Goal: Task Accomplishment & Management: Complete application form

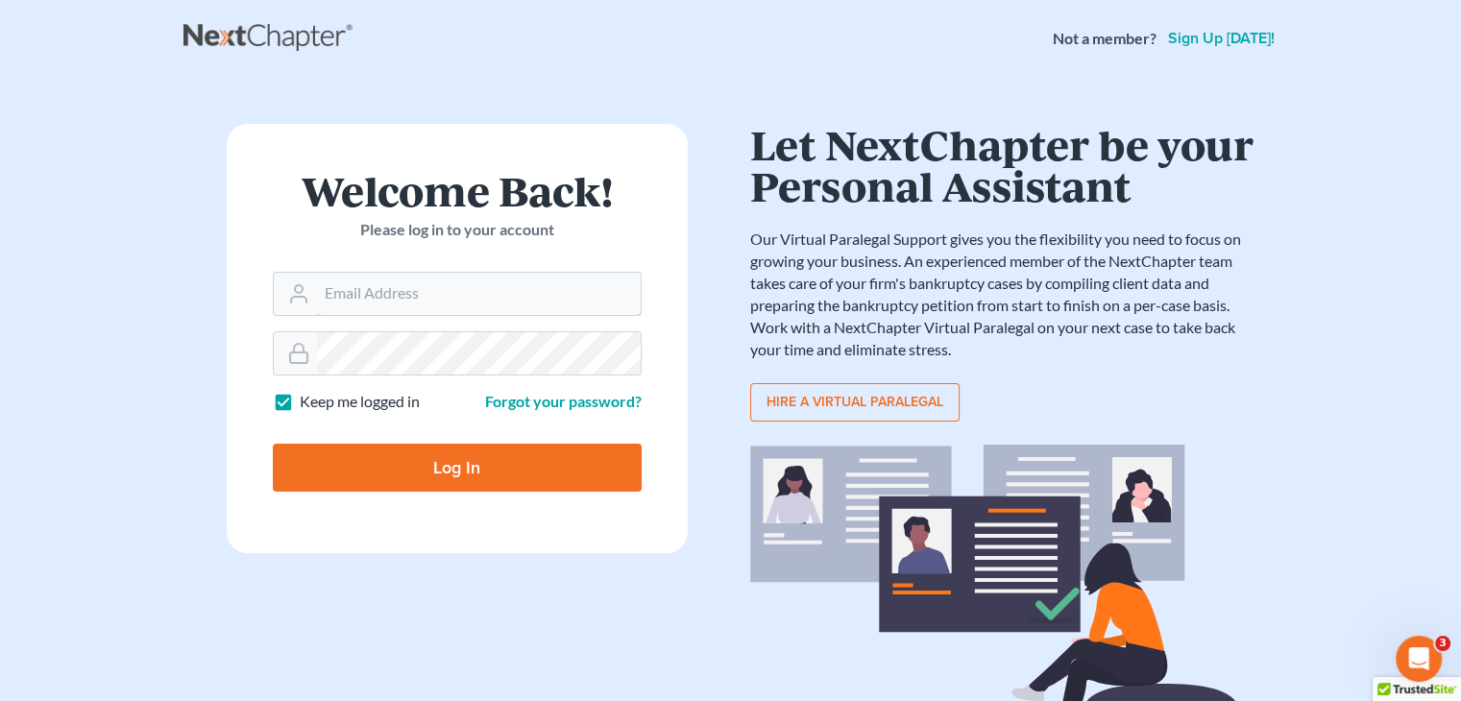
type input "[EMAIL_ADDRESS][DOMAIN_NAME]"
click at [484, 454] on input "Log In" at bounding box center [457, 468] width 369 height 48
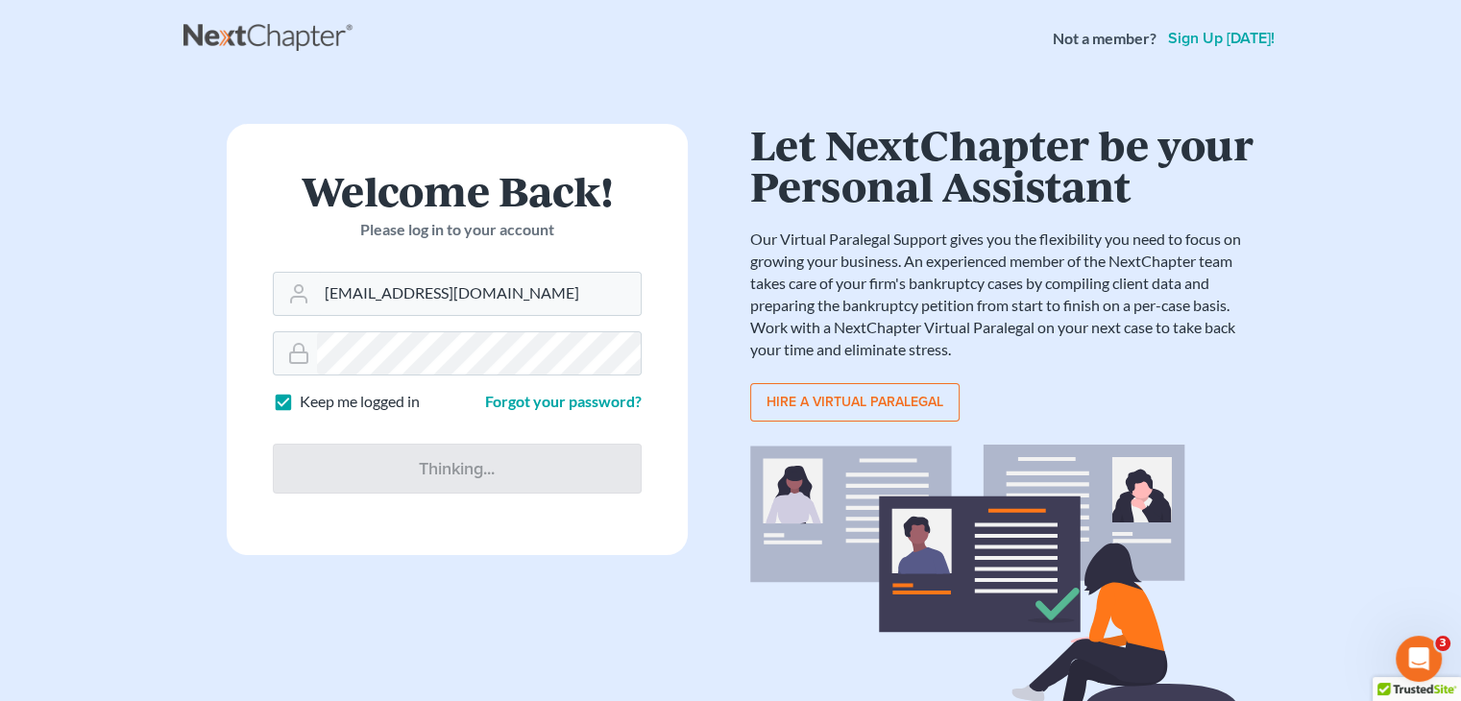
type input "Thinking..."
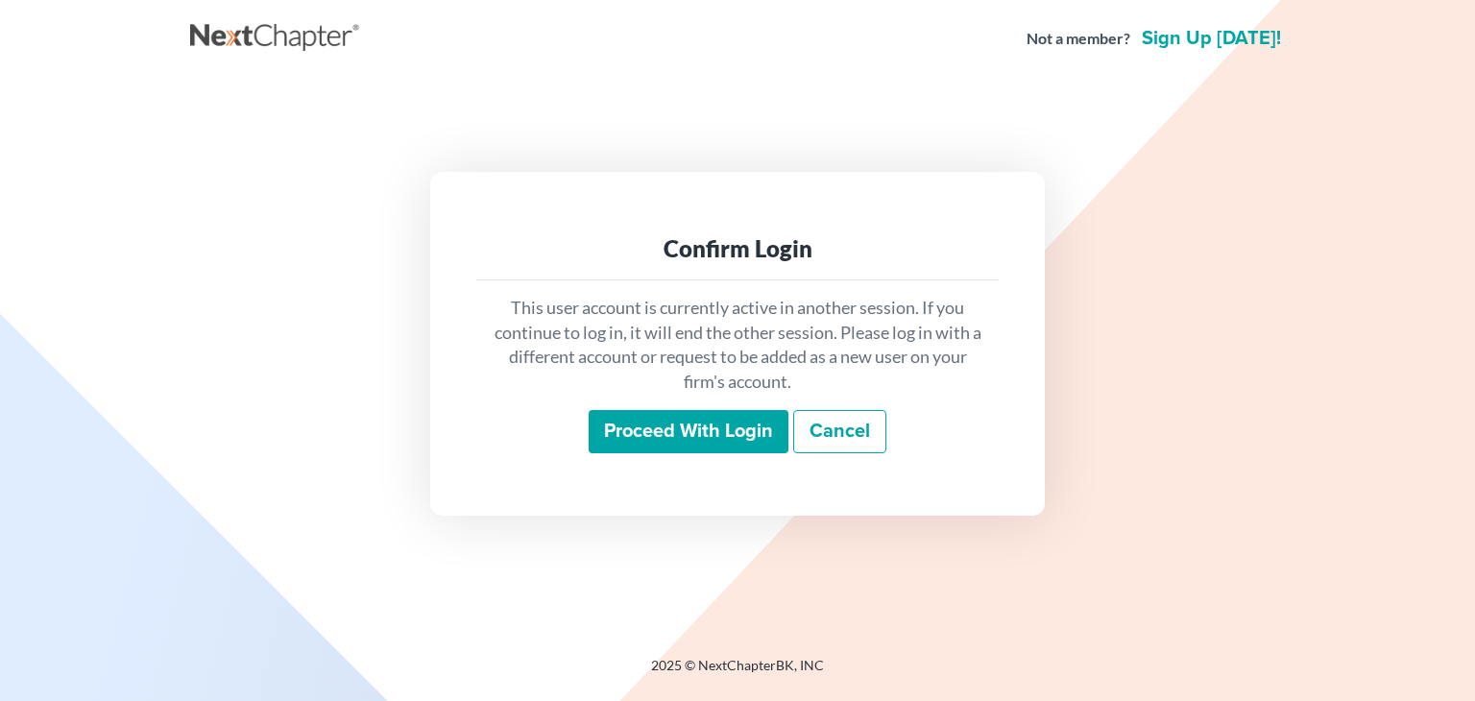
click at [713, 439] on input "Proceed with login" at bounding box center [689, 432] width 200 height 44
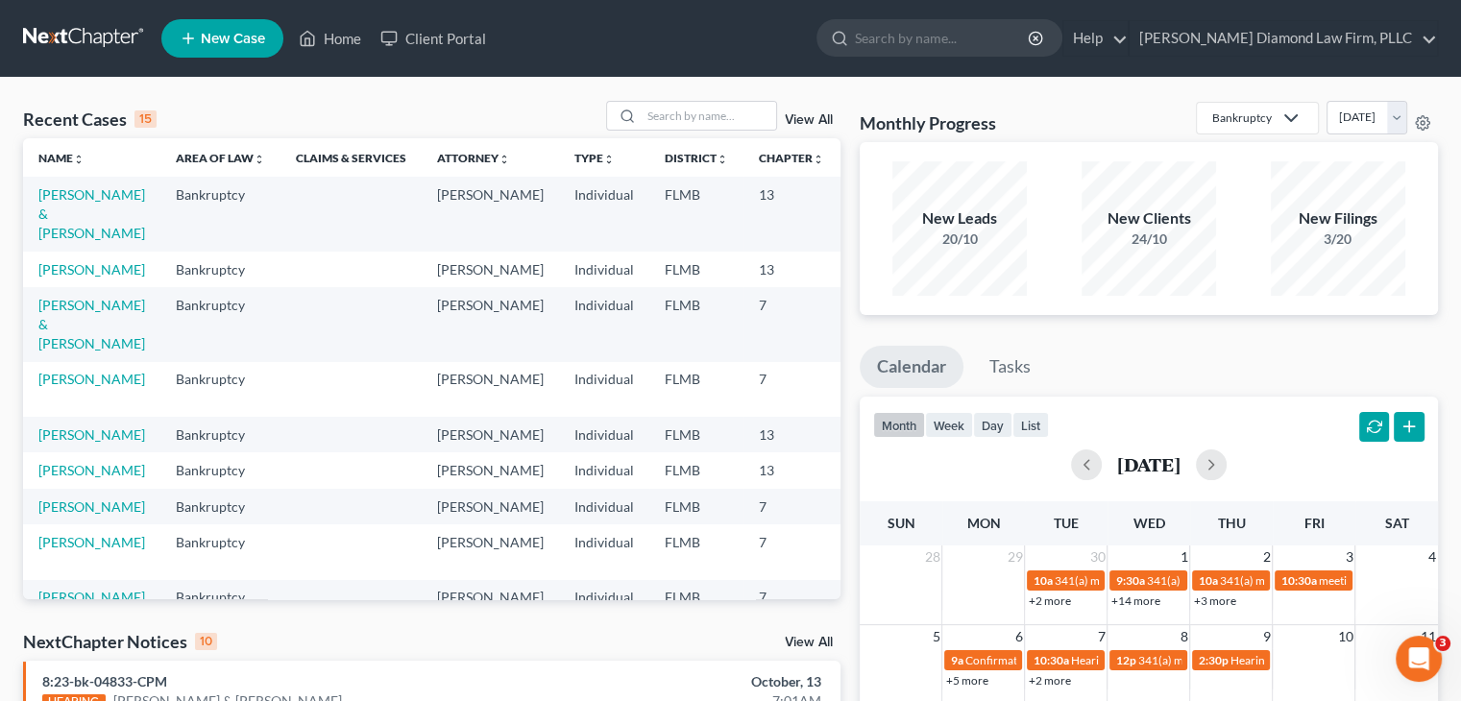
click at [227, 52] on link "New Case" at bounding box center [222, 38] width 122 height 38
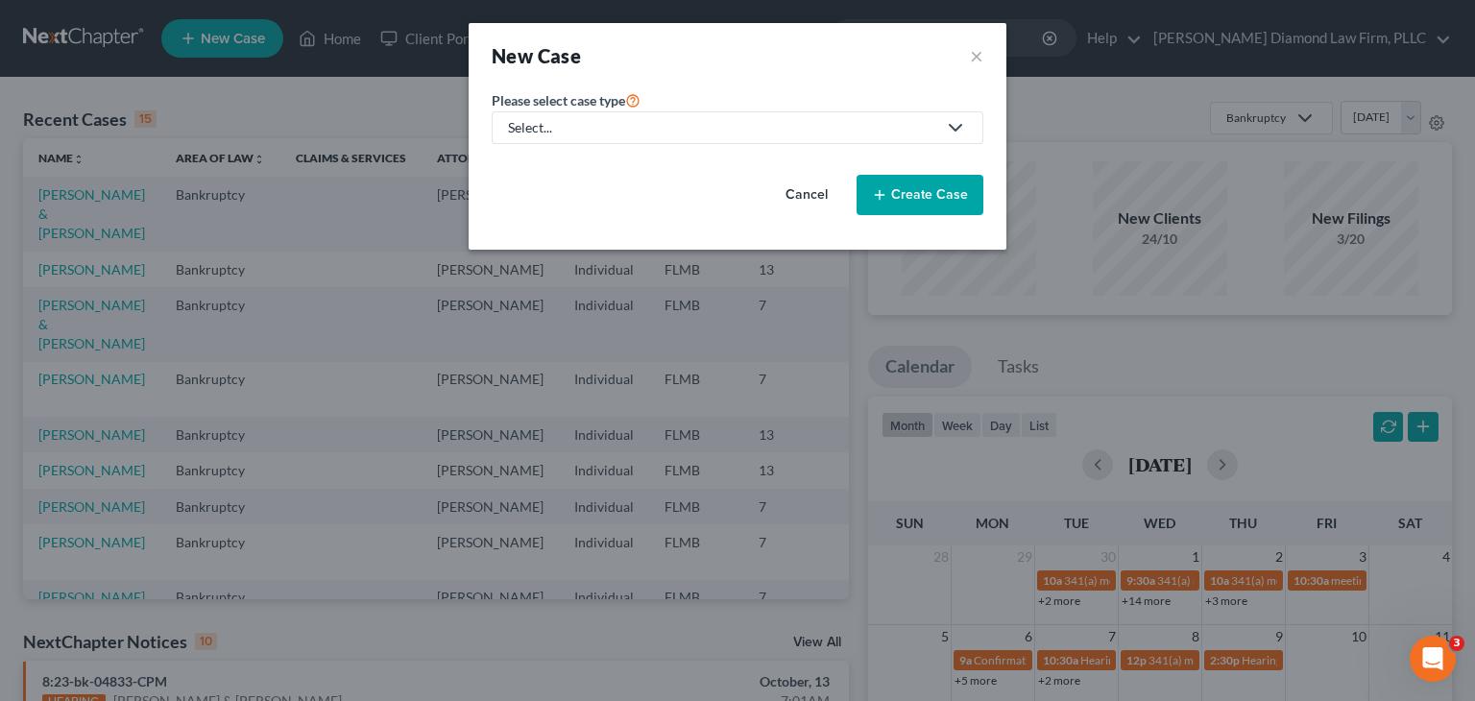
click at [539, 129] on div "Select..." at bounding box center [722, 127] width 428 height 19
click at [539, 161] on div "Bankruptcy" at bounding box center [550, 165] width 80 height 19
select select "15"
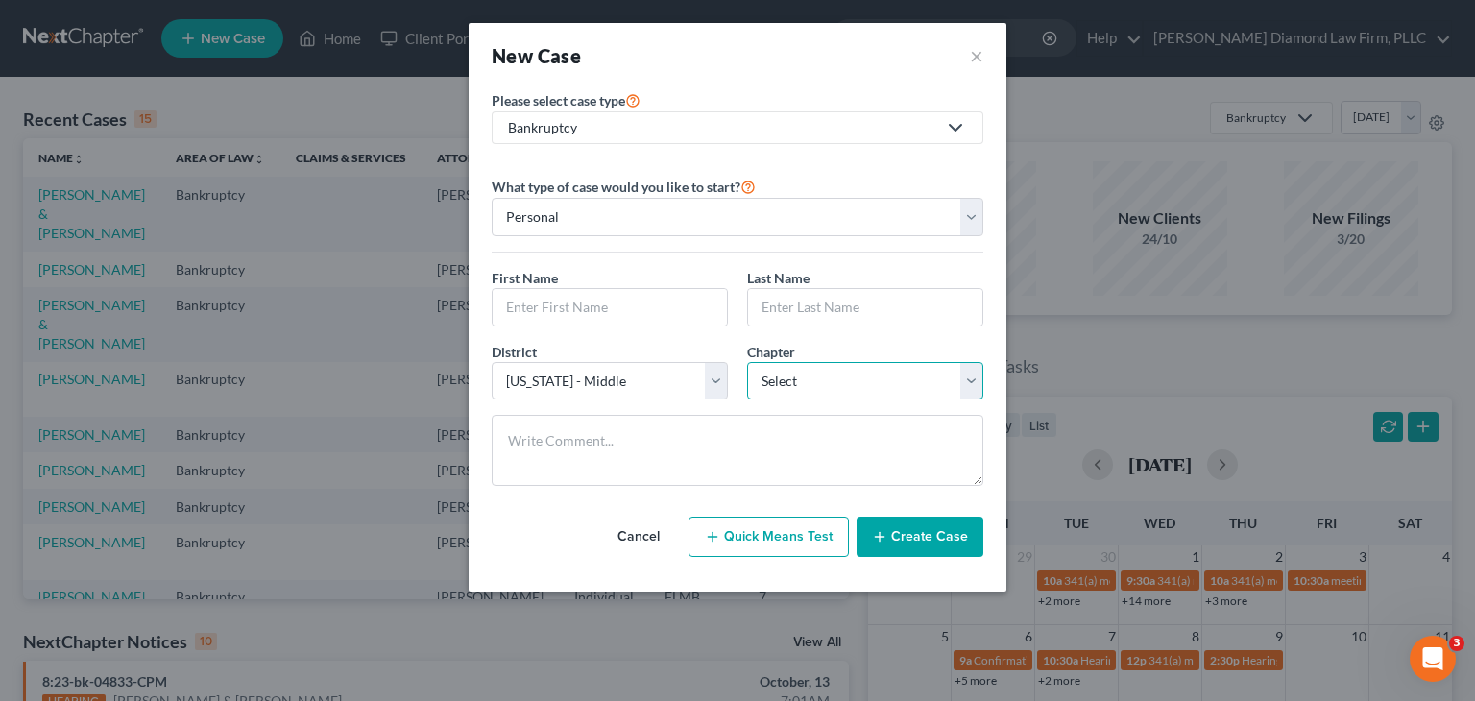
click at [785, 377] on select "Select 7 11 12 13" at bounding box center [865, 381] width 236 height 38
select select "0"
click at [747, 362] on select "Select 7 11 12 13" at bounding box center [865, 381] width 236 height 38
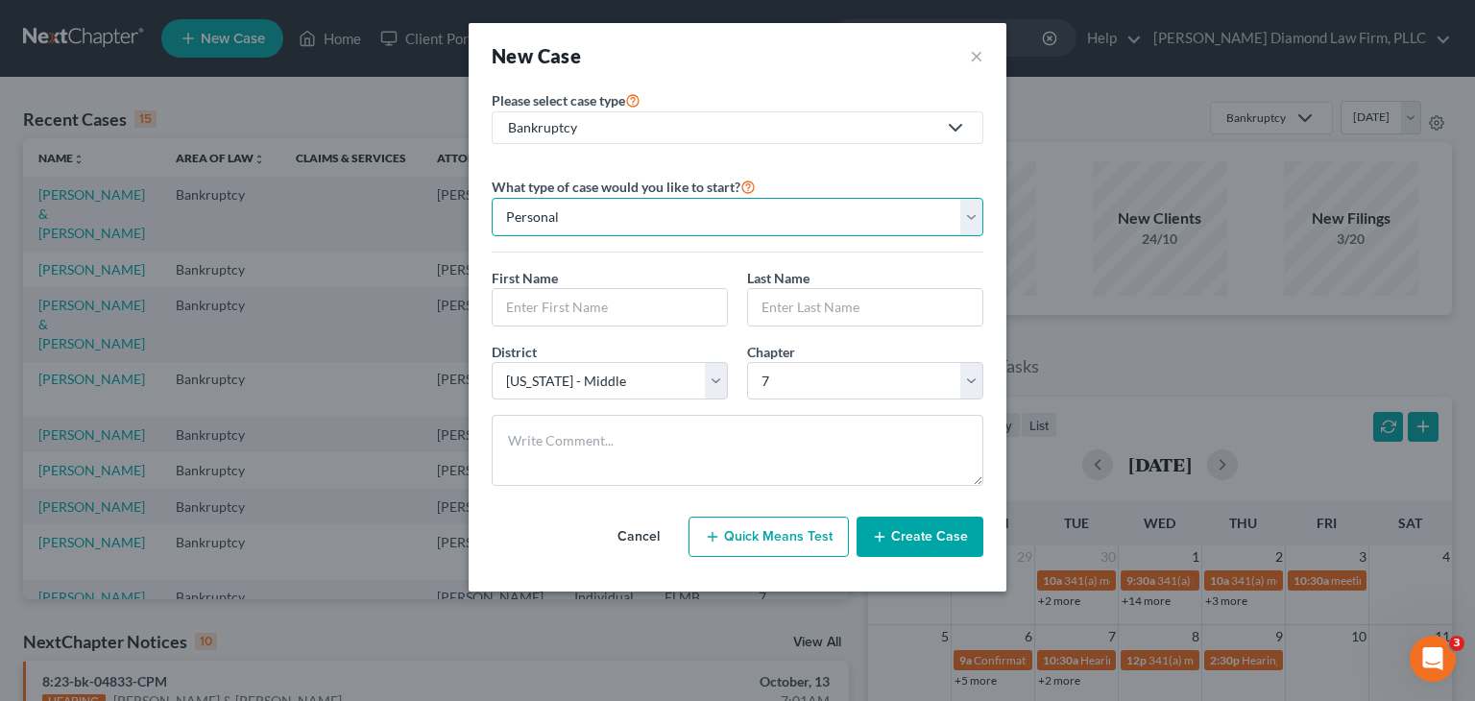
click at [586, 226] on select "Personal Business" at bounding box center [738, 217] width 492 height 38
click at [561, 293] on input "text" at bounding box center [610, 307] width 234 height 36
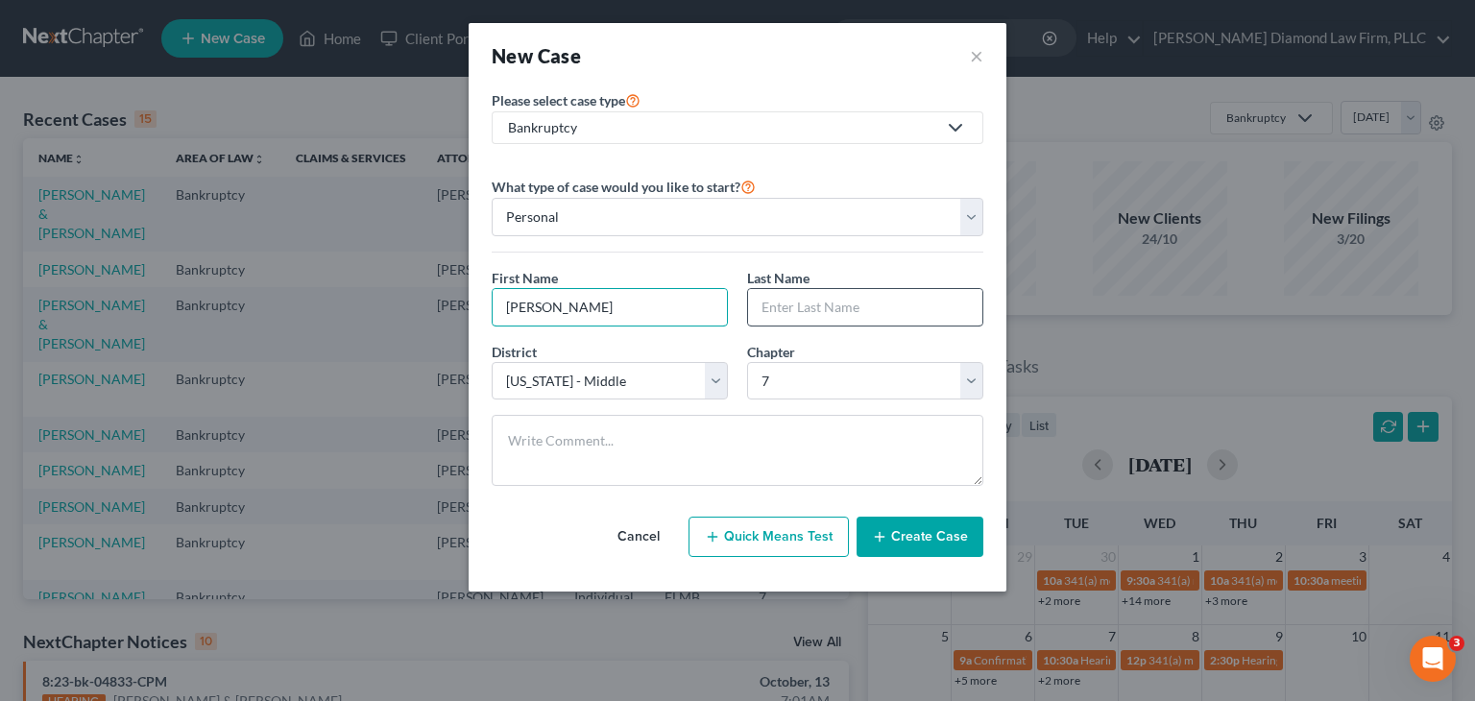
type input "Tracy"
click at [786, 312] on input "text" at bounding box center [865, 307] width 234 height 36
type input "Cooper"
click at [895, 528] on button "Create Case" at bounding box center [920, 537] width 127 height 40
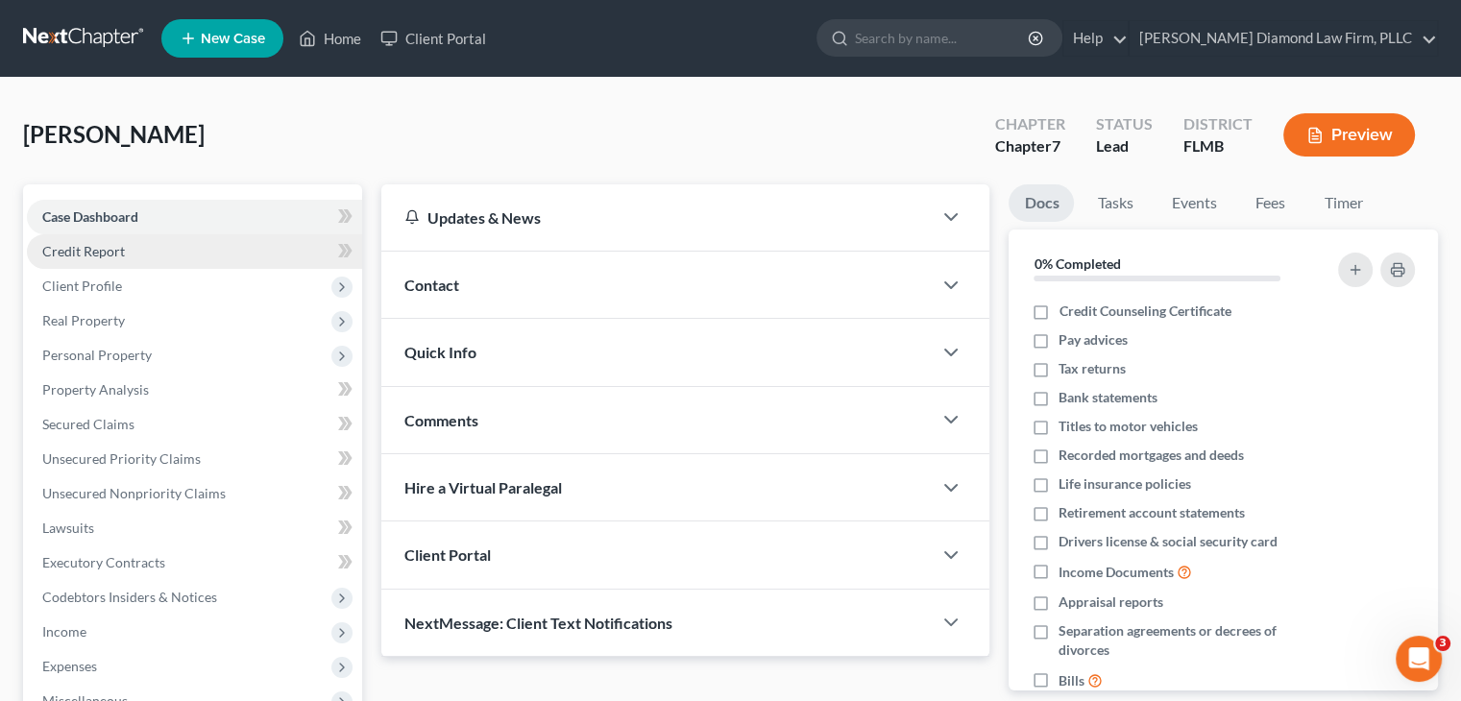
click at [271, 254] on link "Credit Report" at bounding box center [194, 251] width 335 height 35
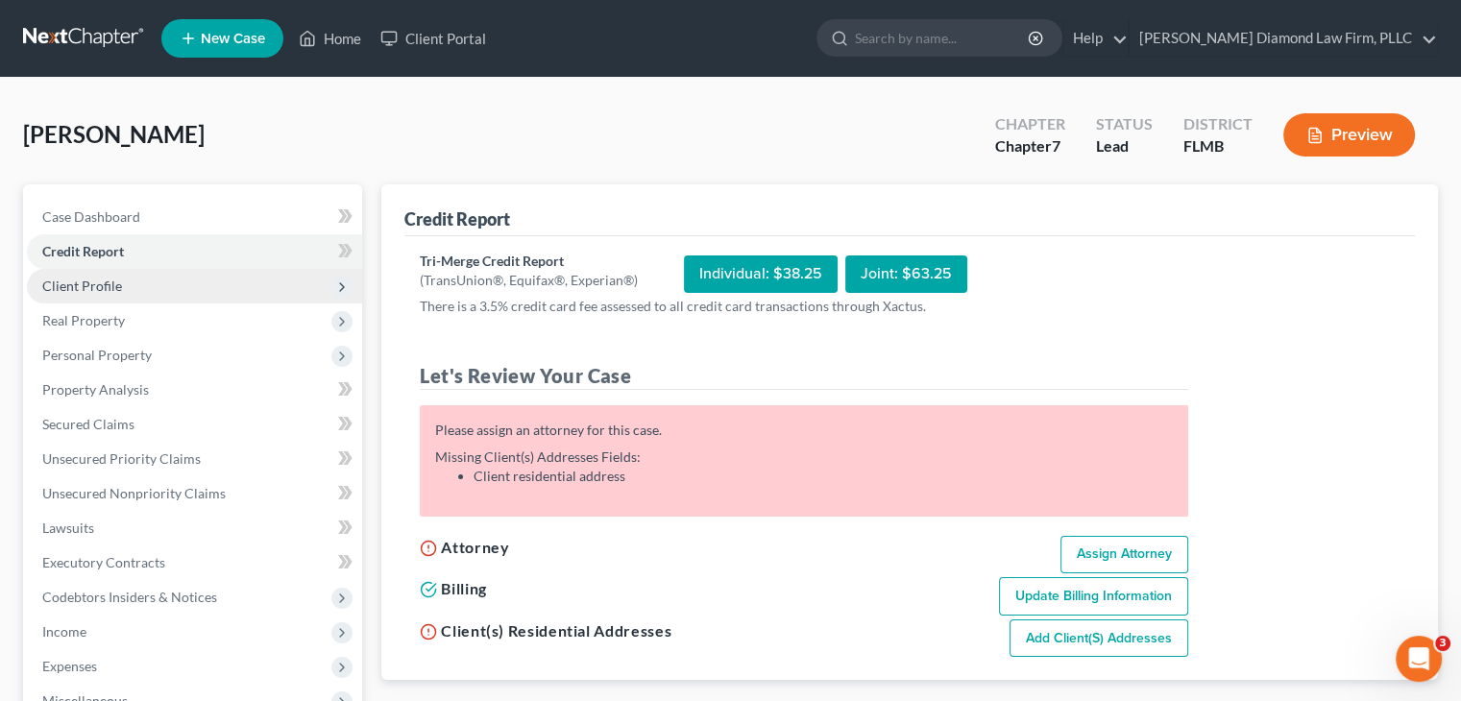
click at [170, 285] on span "Client Profile" at bounding box center [194, 286] width 335 height 35
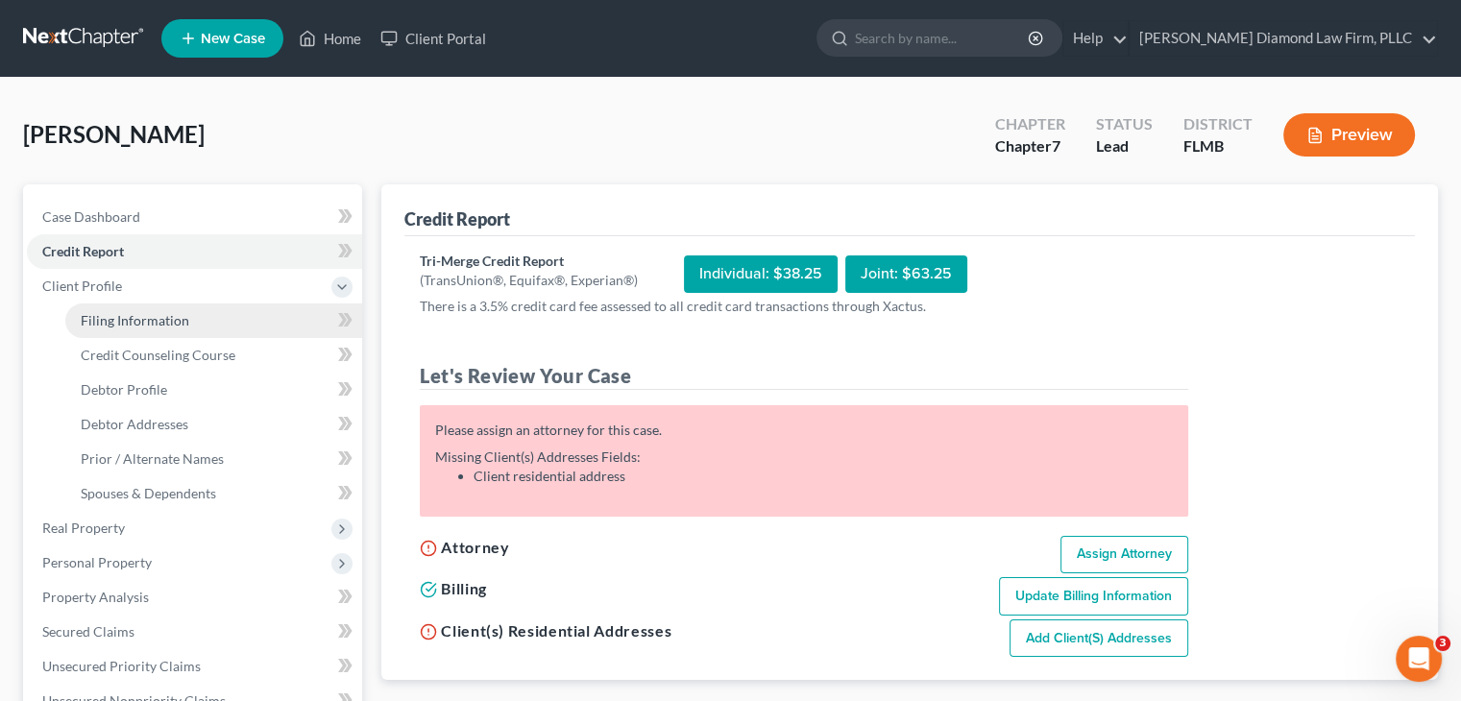
click at [150, 316] on span "Filing Information" at bounding box center [135, 320] width 109 height 16
select select "1"
select select "0"
select select "15"
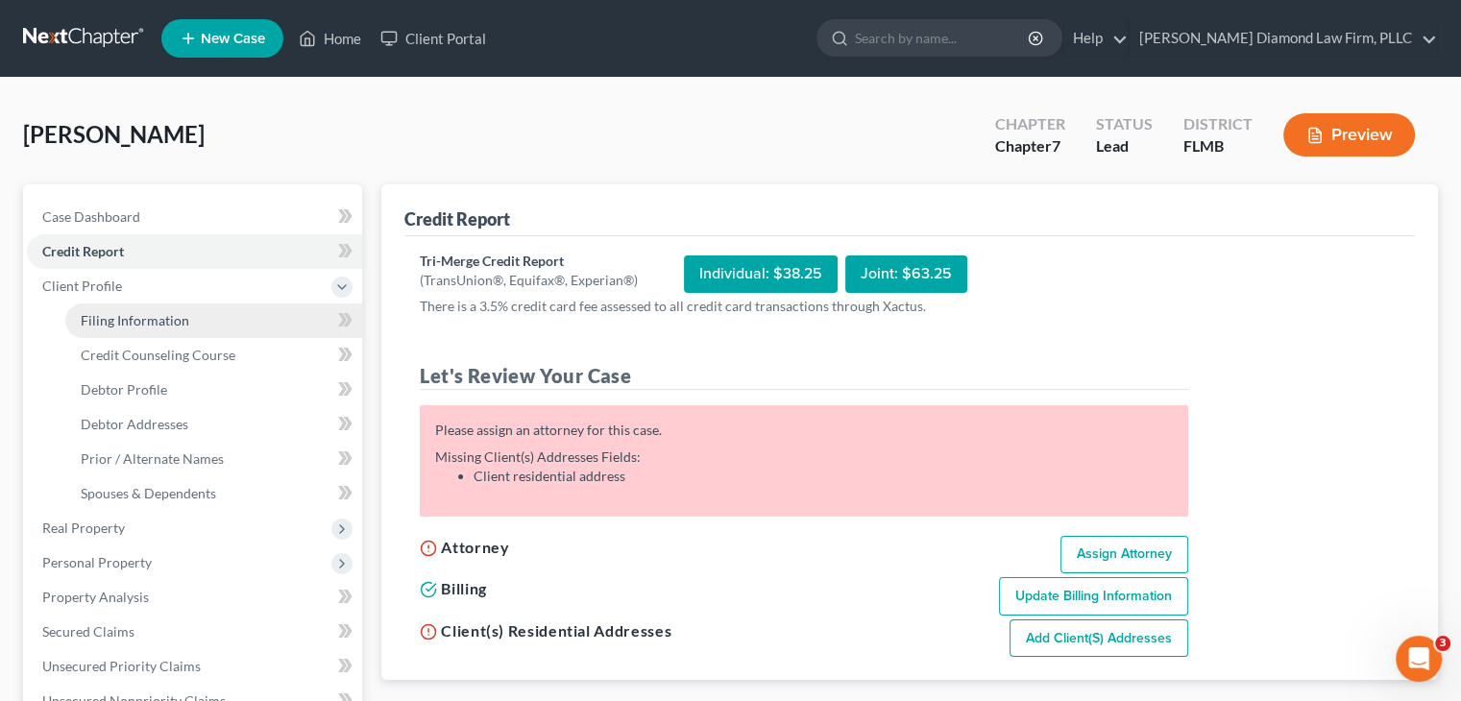
select select "9"
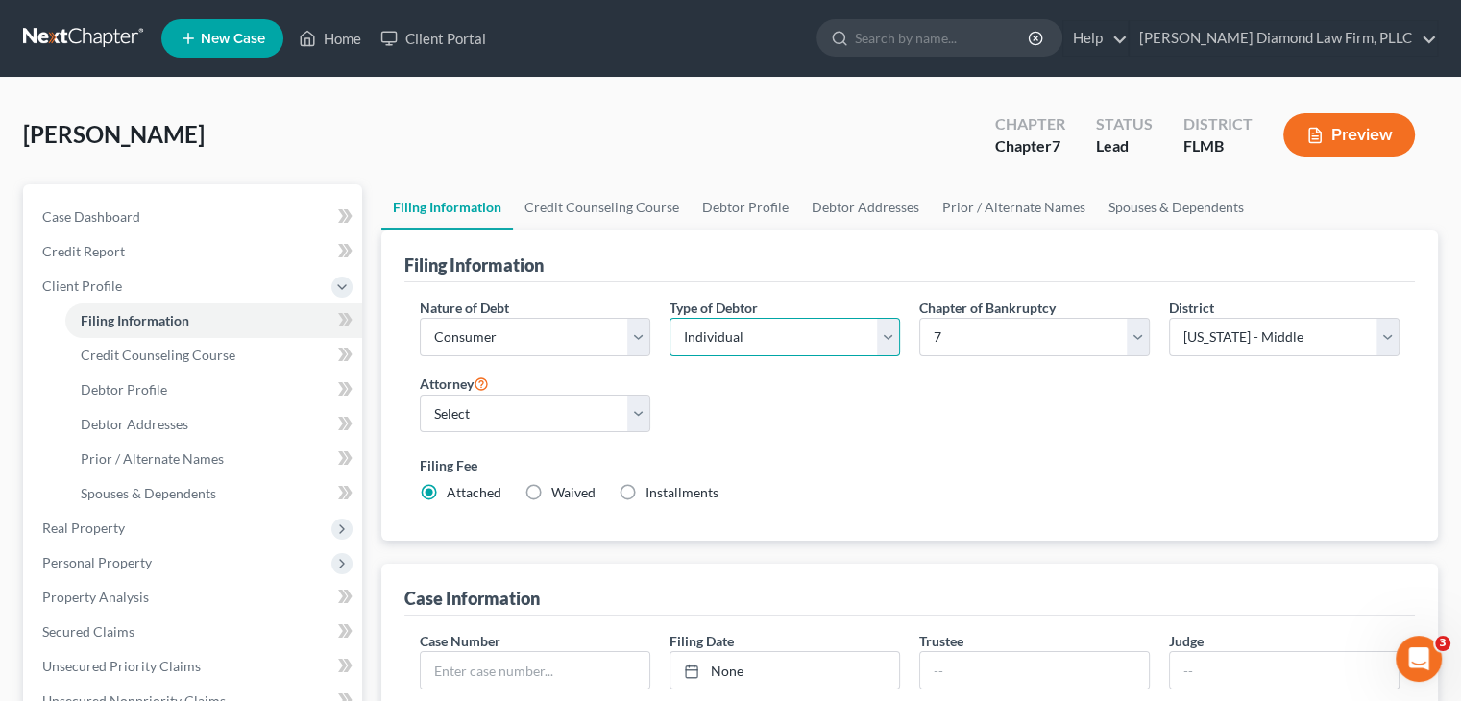
click at [706, 336] on select "Select Individual Joint" at bounding box center [784, 337] width 230 height 38
select select "1"
click at [669, 318] on select "Select Individual Joint" at bounding box center [784, 337] width 230 height 38
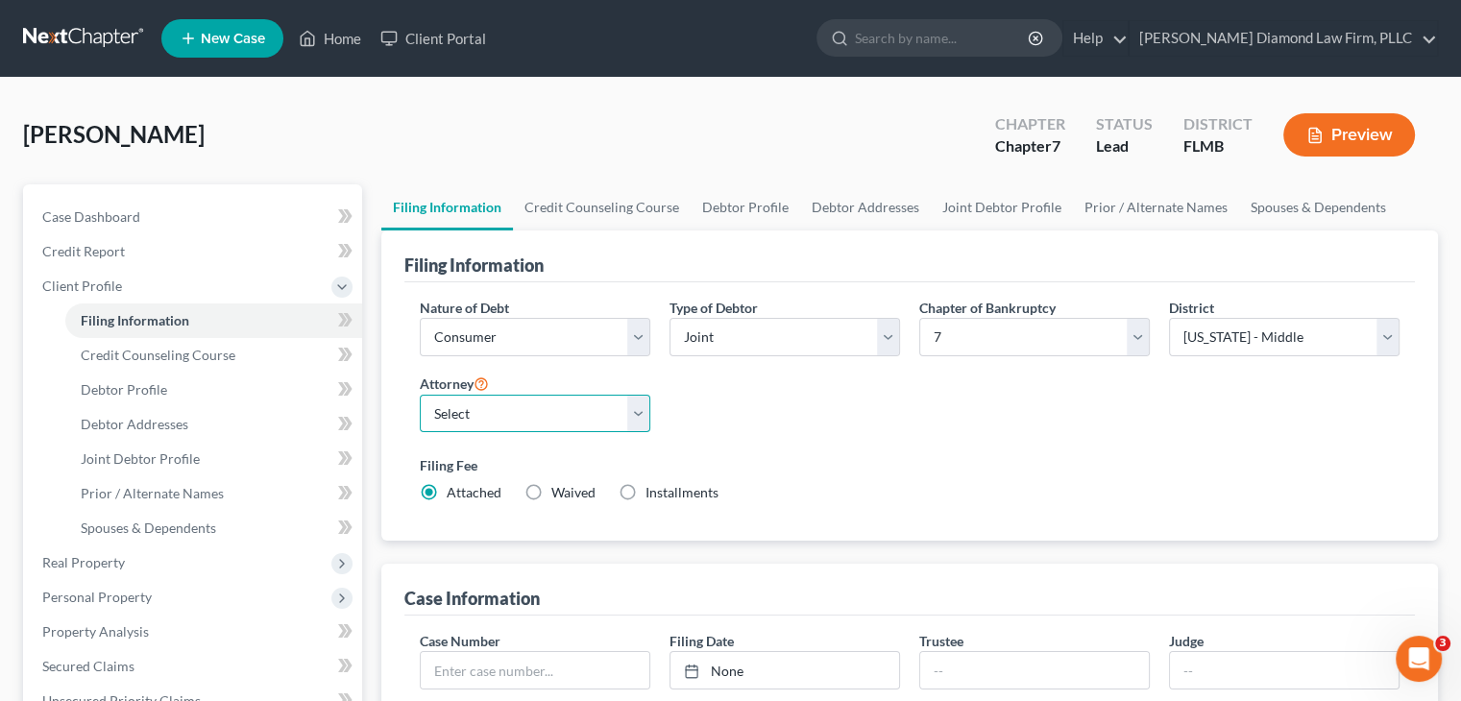
click at [548, 416] on select "Select Michael Ziegler - FLMB Michael Ziegler - FLSB Michael Ziegler - FLNB" at bounding box center [535, 414] width 230 height 38
select select "0"
click at [420, 395] on select "Select Michael Ziegler - FLMB Michael Ziegler - FLSB Michael Ziegler - FLNB" at bounding box center [535, 414] width 230 height 38
click at [728, 219] on link "Debtor Profile" at bounding box center [745, 207] width 109 height 46
select select "1"
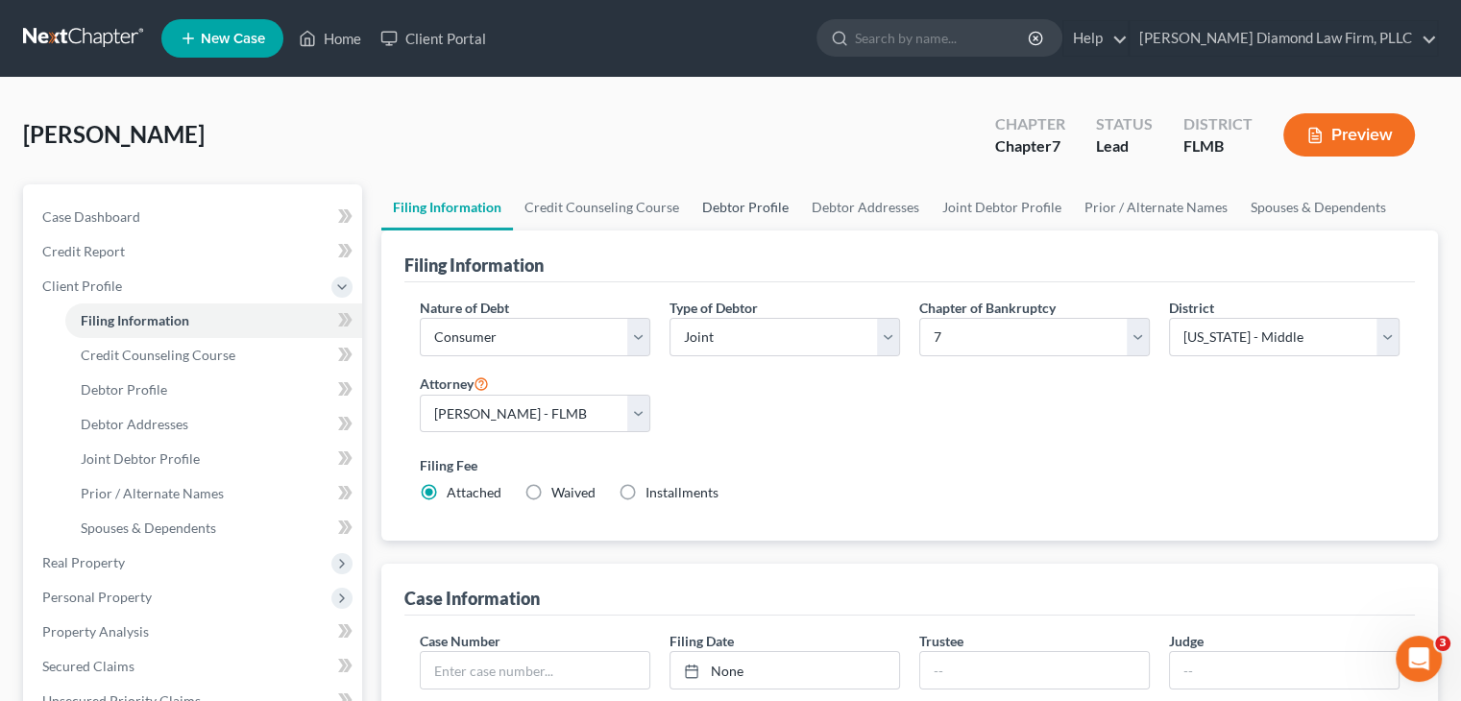
select select "0"
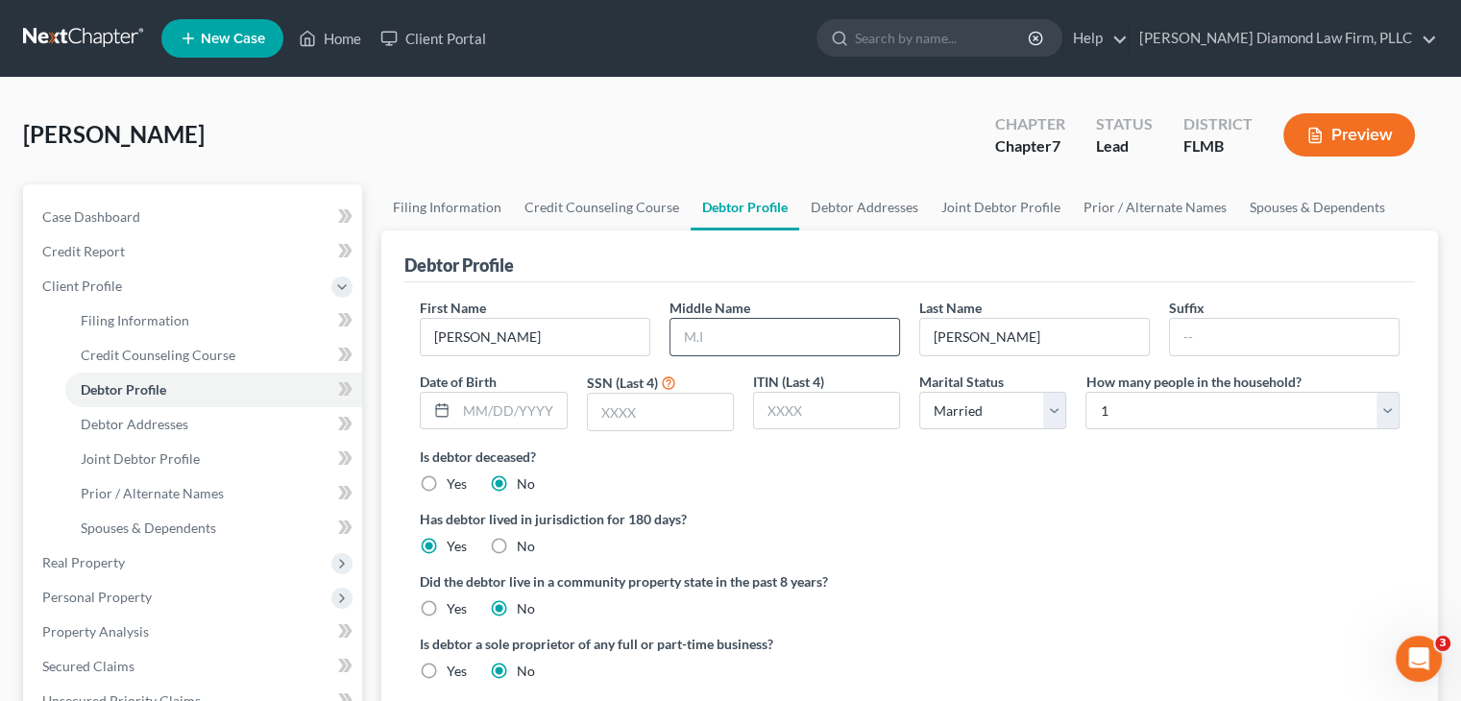
click at [835, 329] on input "text" at bounding box center [784, 337] width 229 height 36
type input "E"
click at [534, 404] on input "text" at bounding box center [510, 411] width 109 height 36
drag, startPoint x: 526, startPoint y: 409, endPoint x: 473, endPoint y: 408, distance: 52.8
click at [473, 408] on input "8438" at bounding box center [510, 411] width 109 height 36
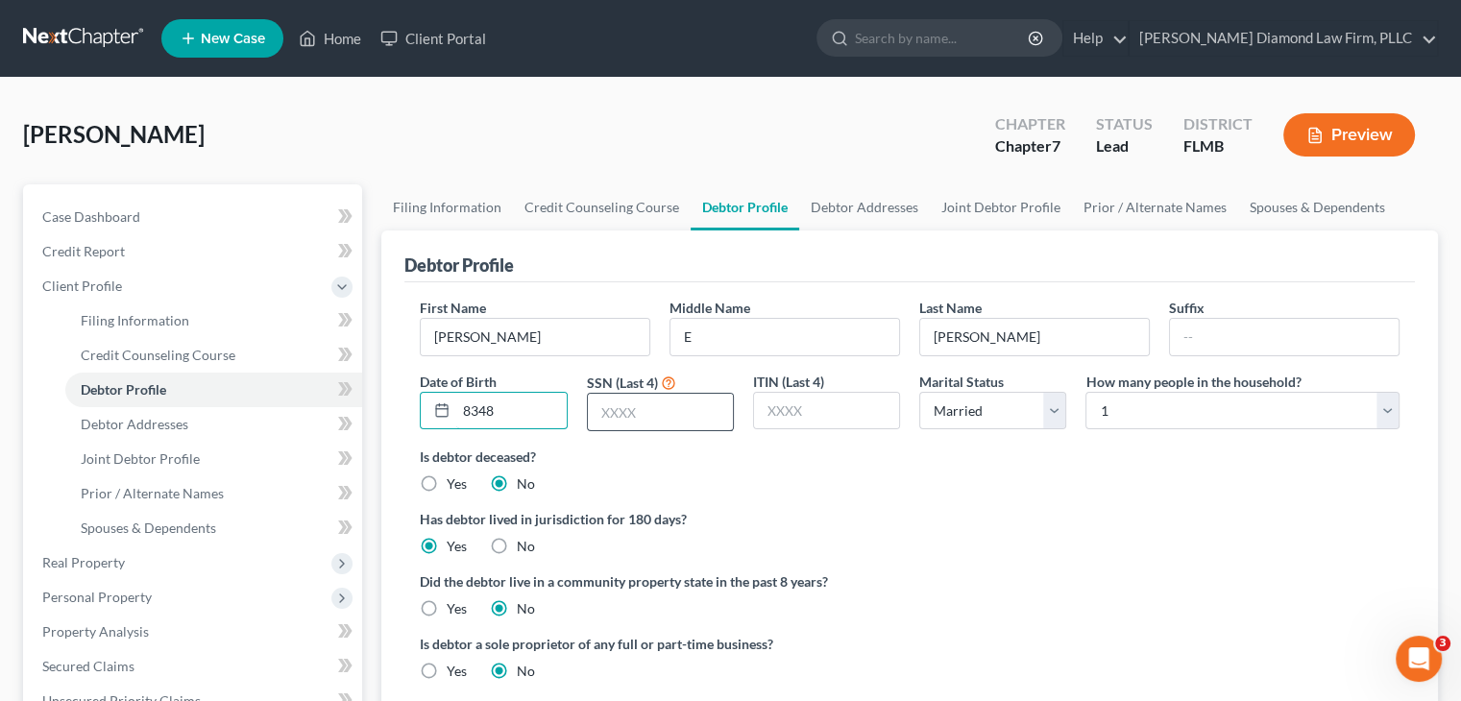
type input "8348"
click at [623, 420] on input "text" at bounding box center [660, 412] width 145 height 36
type input "8348"
drag, startPoint x: 503, startPoint y: 405, endPoint x: 415, endPoint y: 409, distance: 88.4
click at [415, 409] on div "Date of Birth 8348" at bounding box center [493, 402] width 166 height 61
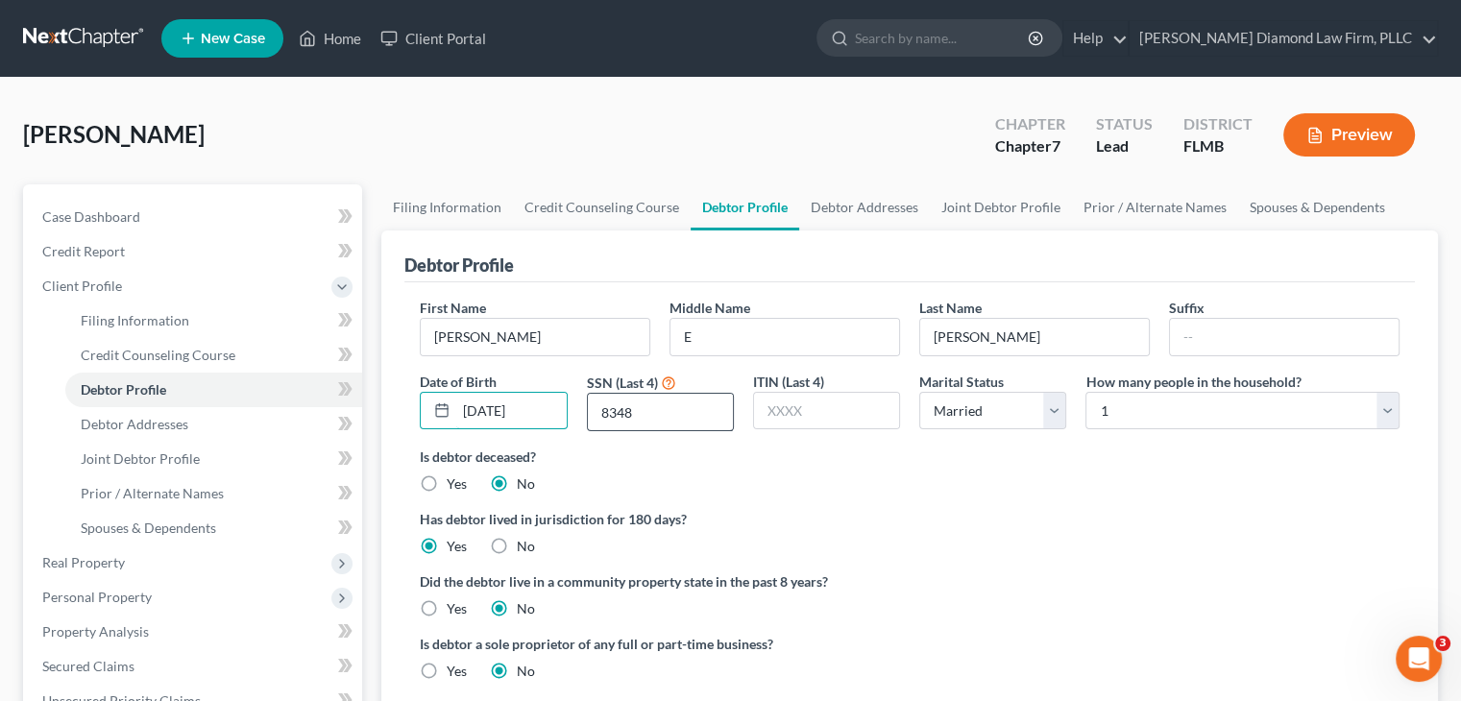
type input "03/10/1970"
click at [664, 406] on input "8348" at bounding box center [660, 412] width 145 height 36
click at [860, 203] on link "Debtor Addresses" at bounding box center [864, 207] width 131 height 46
select select "0"
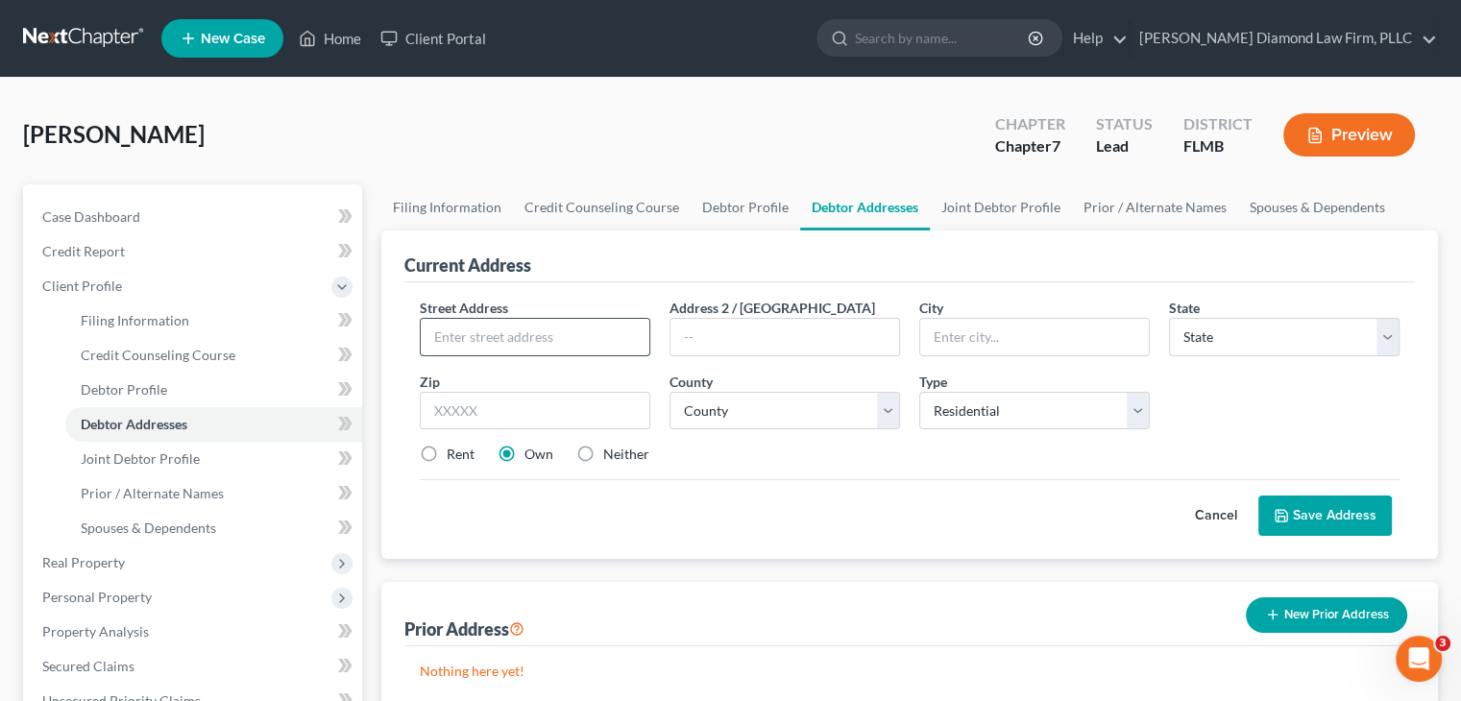
click at [503, 329] on input "text" at bounding box center [535, 337] width 229 height 36
type input "11139 59th Ave"
click at [978, 329] on input "text" at bounding box center [1034, 337] width 229 height 36
type input "Seminole"
click at [1222, 316] on div "State * State AL AK AR AZ CA CO CT DE DC FL GA GU HI ID IL IN IA KS KY LA ME MD…" at bounding box center [1284, 327] width 250 height 59
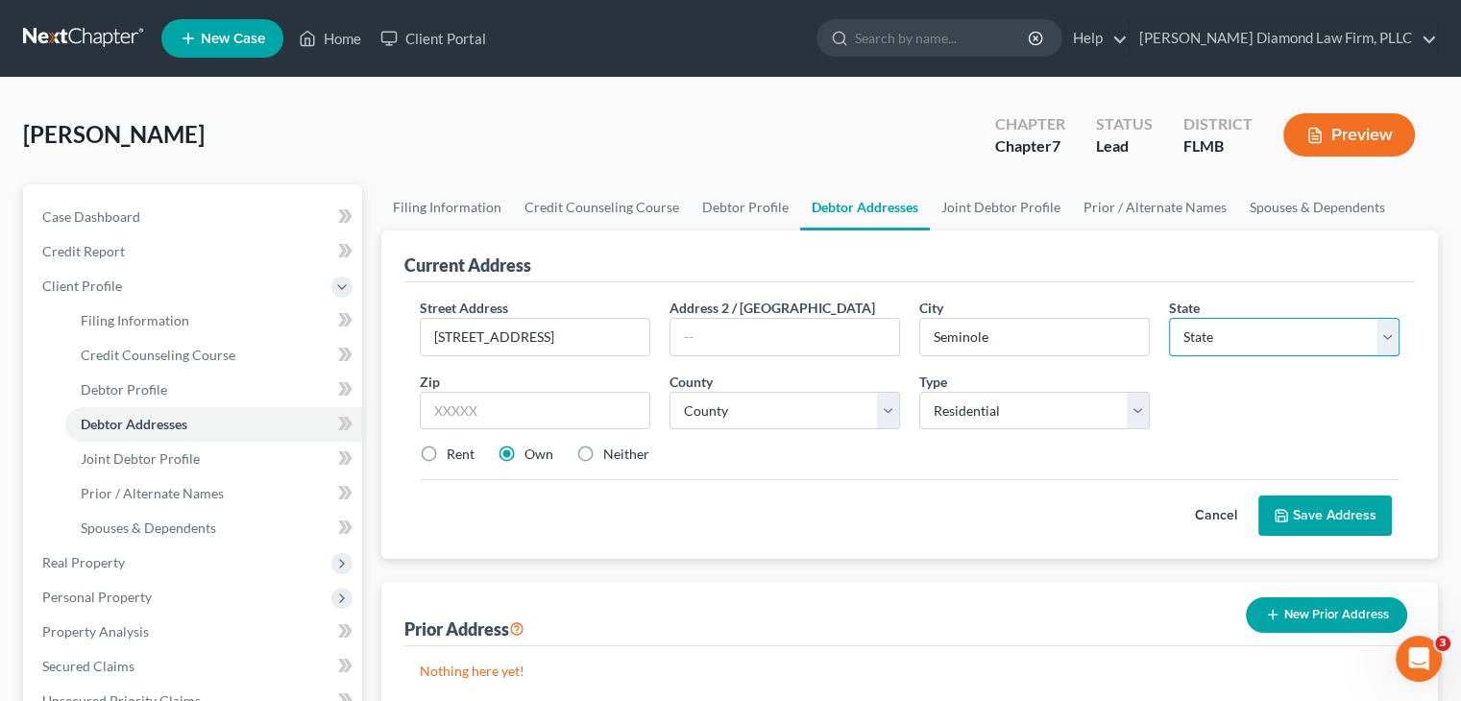
click at [1222, 335] on select "State AL AK AR AZ CA CO CT DE DC FL GA GU HI ID IL IN IA KS KY LA ME MD MA MI M…" at bounding box center [1284, 337] width 230 height 38
select select "9"
click at [1169, 318] on select "State AL AK AR AZ CA CO CT DE DC FL GA GU HI ID IL IN IA KS KY LA ME MD MA MI M…" at bounding box center [1284, 337] width 230 height 38
click at [563, 411] on input "text" at bounding box center [535, 411] width 230 height 38
type input "33772"
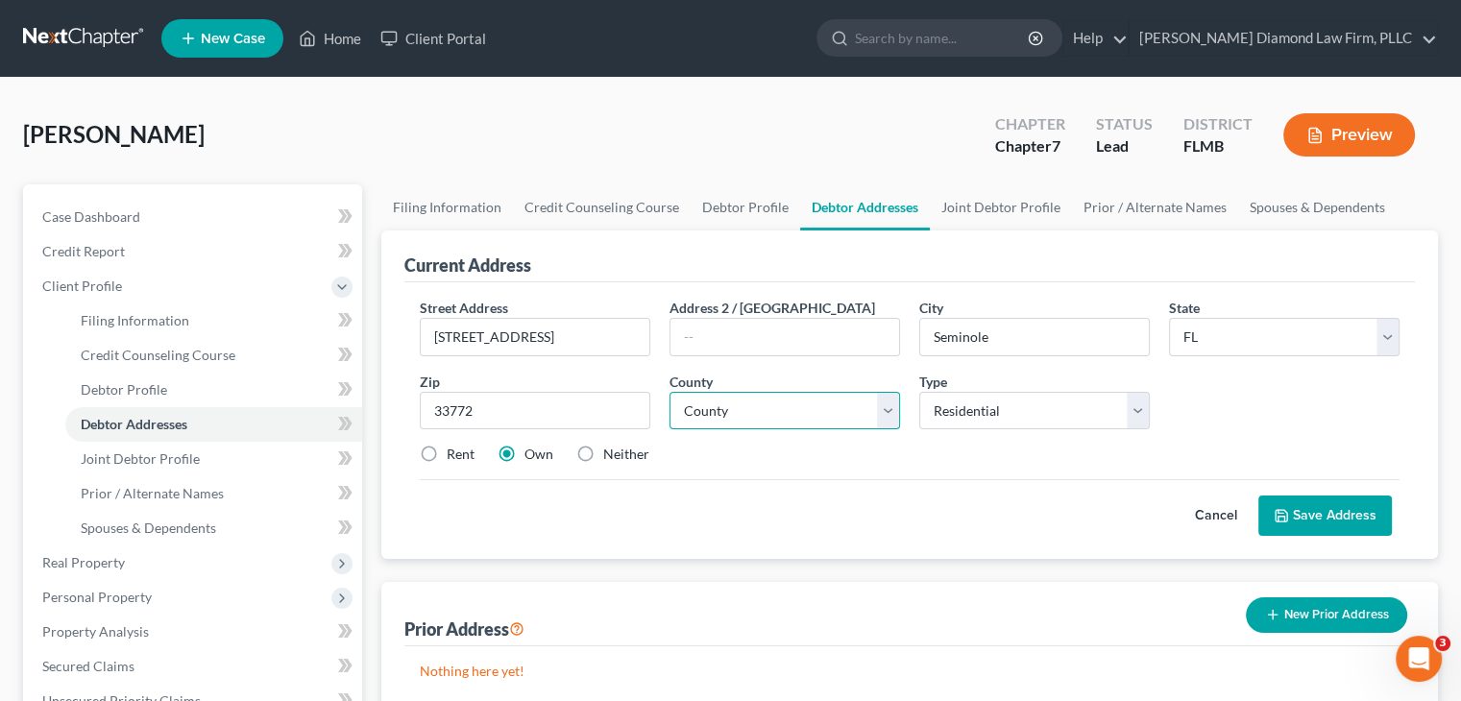
click at [750, 412] on select "County Alachua County Baker County Bay County Bradford County Brevard County Br…" at bounding box center [784, 411] width 230 height 38
select select "51"
click at [669, 392] on select "County Alachua County Baker County Bay County Bradford County Brevard County Br…" at bounding box center [784, 411] width 230 height 38
click at [1344, 513] on button "Save Address" at bounding box center [1324, 516] width 133 height 40
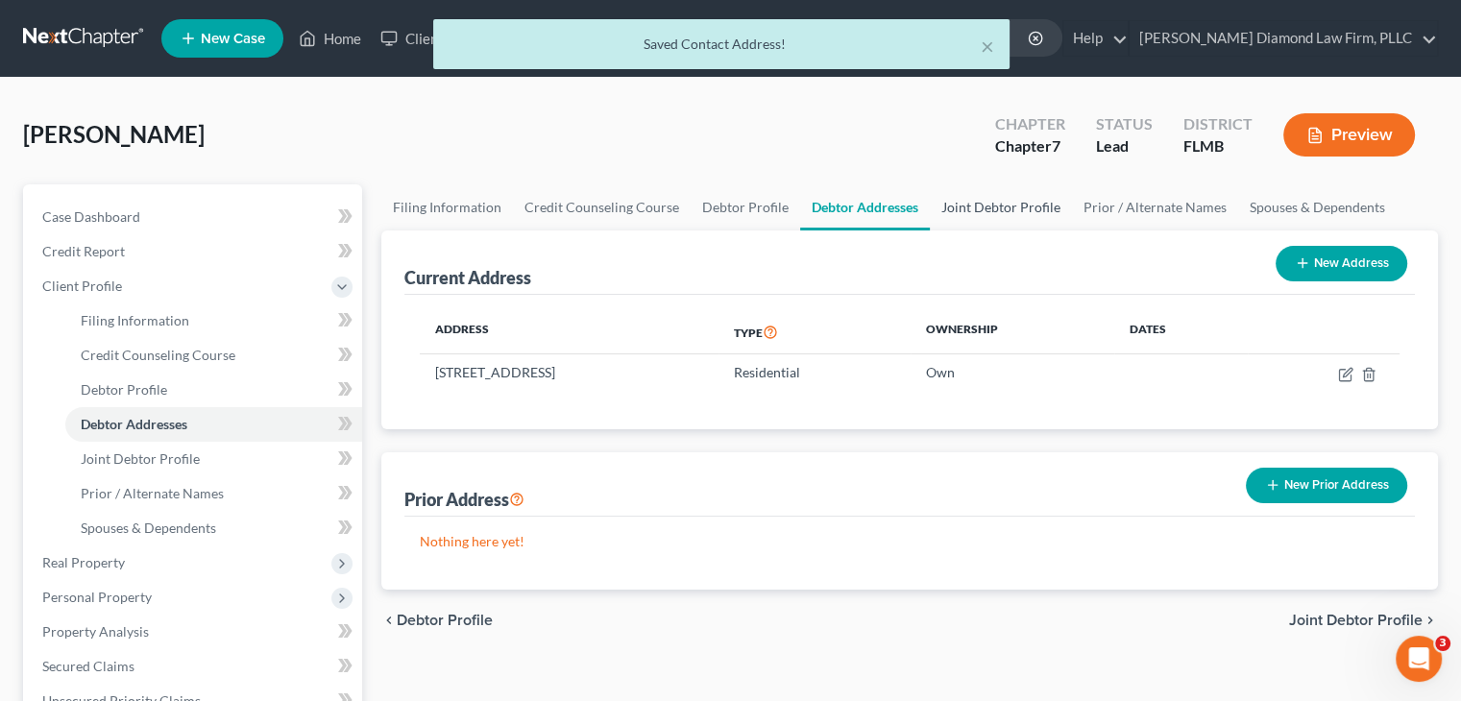
click at [957, 208] on link "Joint Debtor Profile" at bounding box center [1001, 207] width 142 height 46
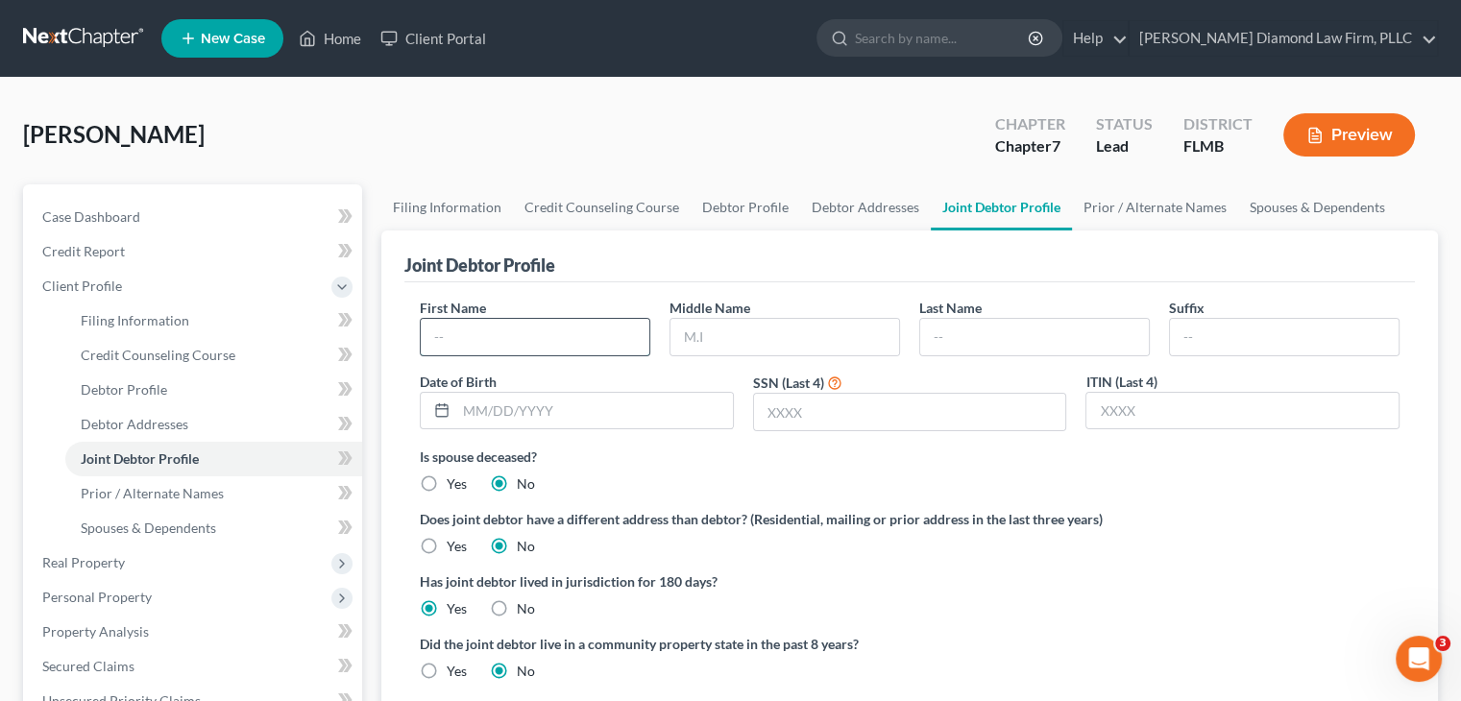
click at [526, 331] on input "text" at bounding box center [535, 337] width 229 height 36
type input "Terris"
click at [780, 319] on input "text" at bounding box center [784, 337] width 229 height 36
type input "Allen"
click at [988, 324] on input "text" at bounding box center [1034, 337] width 229 height 36
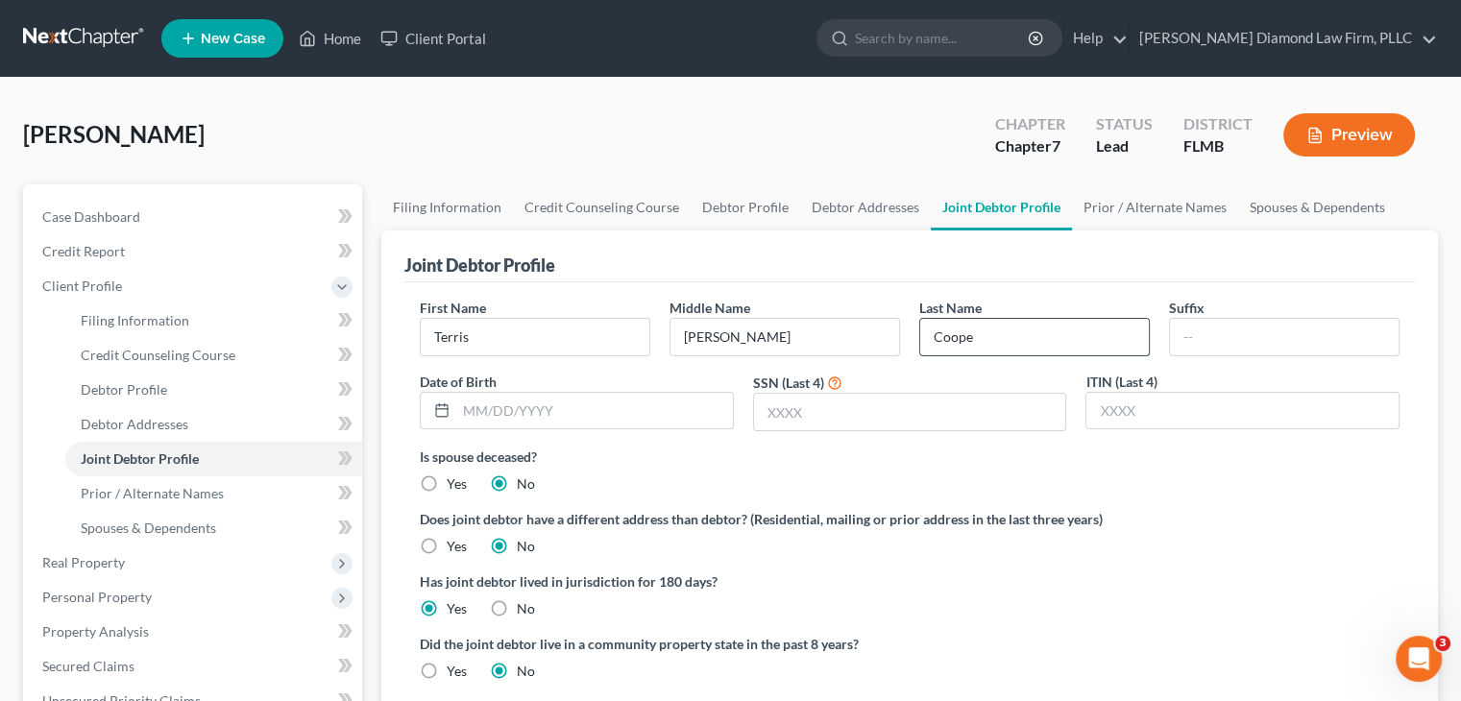
click at [978, 337] on input "Coope" at bounding box center [1034, 337] width 229 height 36
type input "Cooper"
click at [634, 412] on input "text" at bounding box center [594, 411] width 277 height 36
type input "11/17/1965"
click at [843, 419] on input "text" at bounding box center [910, 412] width 312 height 36
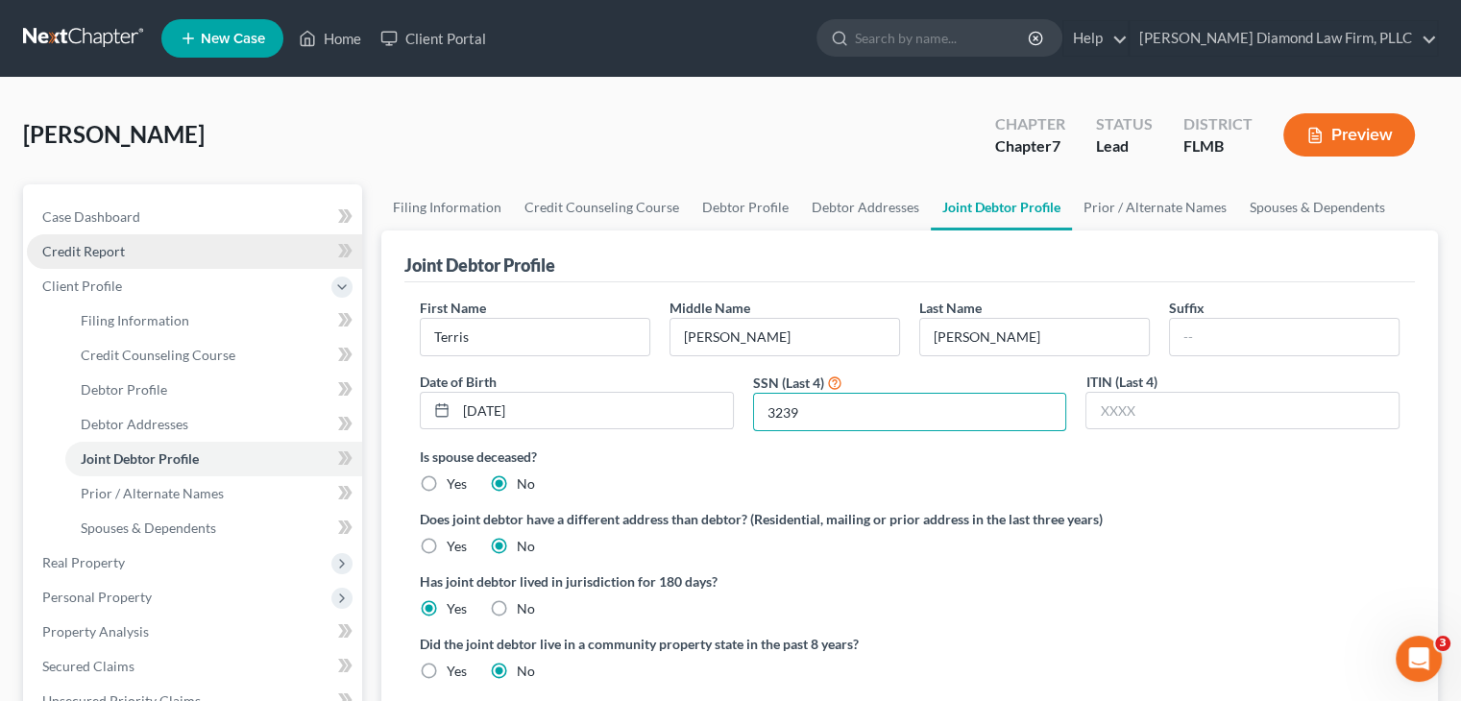
type input "3239"
click at [104, 248] on span "Credit Report" at bounding box center [83, 251] width 83 height 16
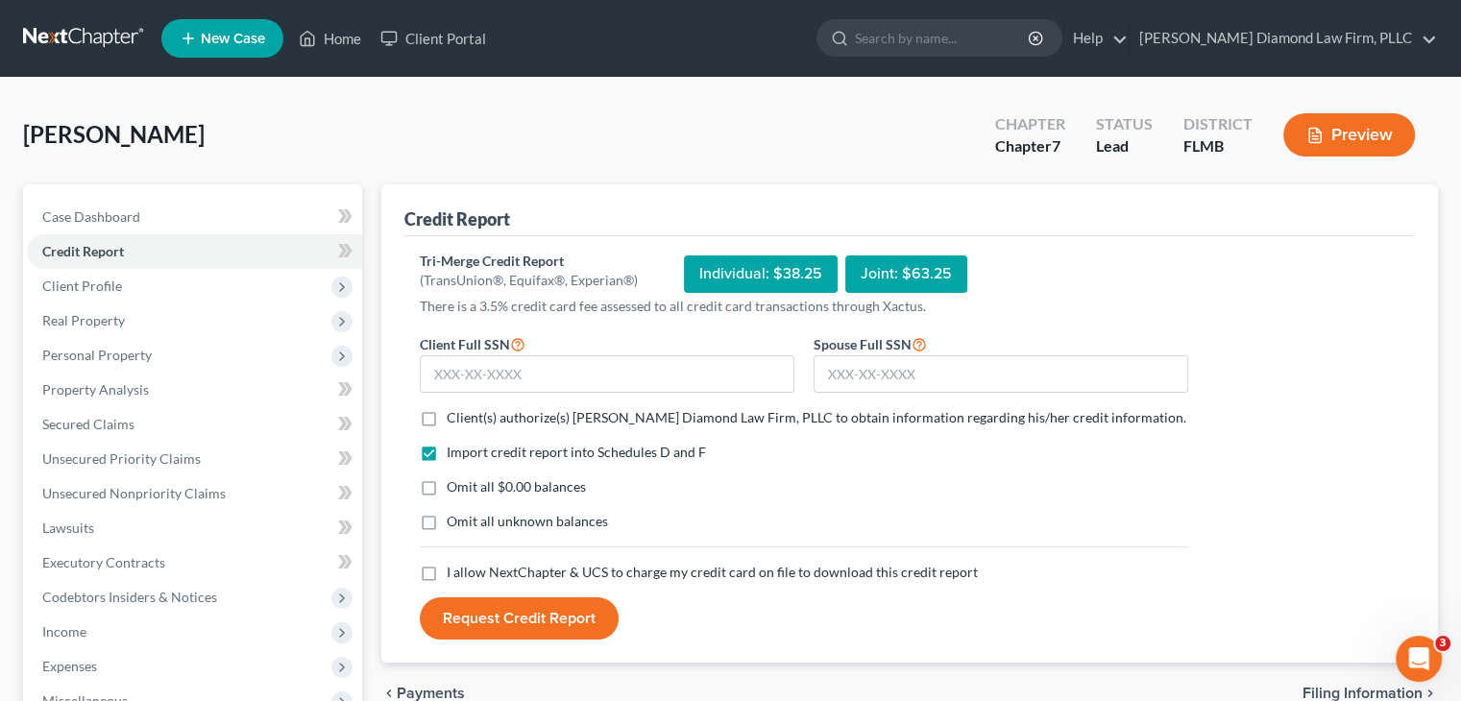
click at [447, 415] on label "Client(s) authorize(s) Ziegler Diamond Law Firm, PLLC to obtain information reg…" at bounding box center [816, 417] width 739 height 19
click at [454, 415] on input "Client(s) authorize(s) Ziegler Diamond Law Firm, PLLC to obtain information reg…" at bounding box center [460, 414] width 12 height 12
checkbox input "true"
click at [447, 570] on label "I allow NextChapter & UCS to charge my credit card on file to download this cre…" at bounding box center [712, 572] width 531 height 19
click at [454, 570] on input "I allow NextChapter & UCS to charge my credit card on file to download this cre…" at bounding box center [460, 569] width 12 height 12
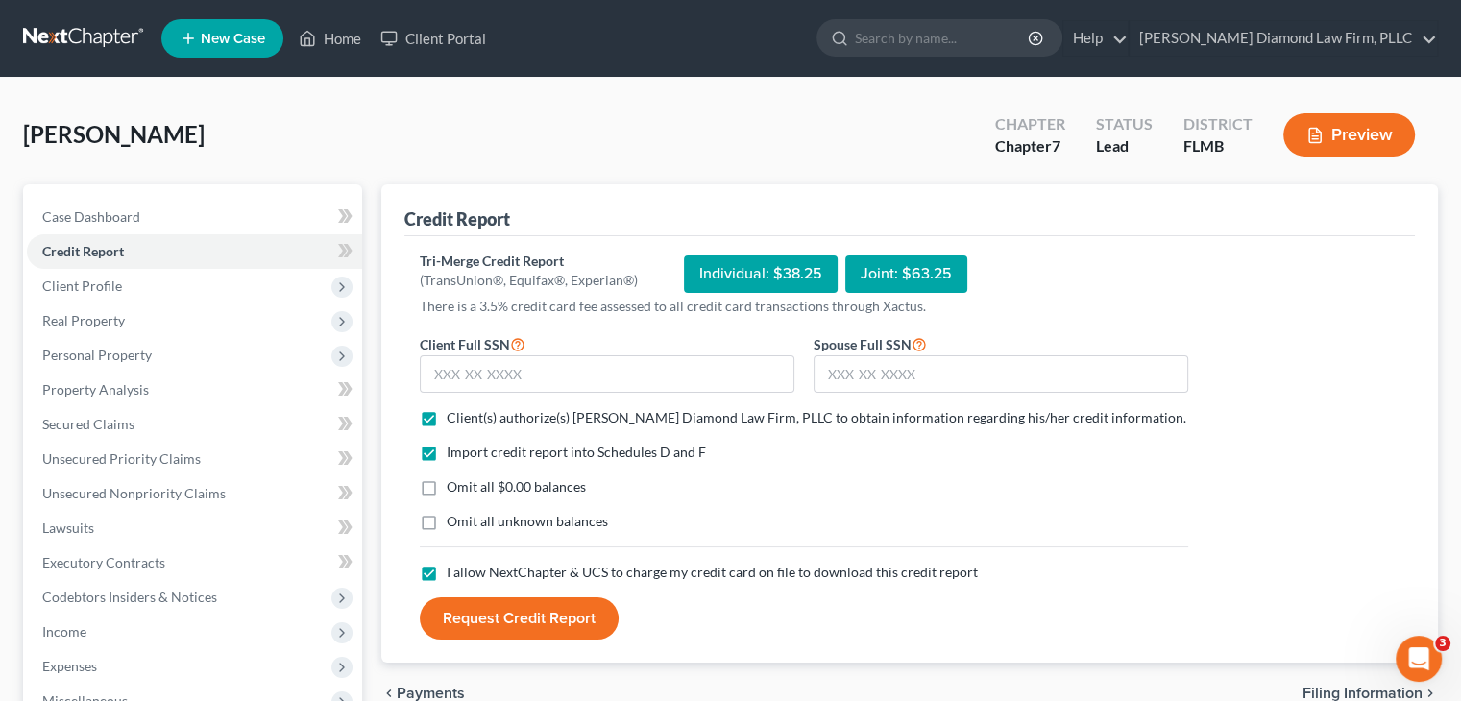
click at [447, 570] on label "I allow NextChapter & UCS to charge my credit card on file to download this cre…" at bounding box center [712, 572] width 531 height 19
click at [454, 570] on input "I allow NextChapter & UCS to charge my credit card on file to download this cre…" at bounding box center [460, 569] width 12 height 12
checkbox input "false"
click at [944, 384] on input "text" at bounding box center [1000, 374] width 375 height 38
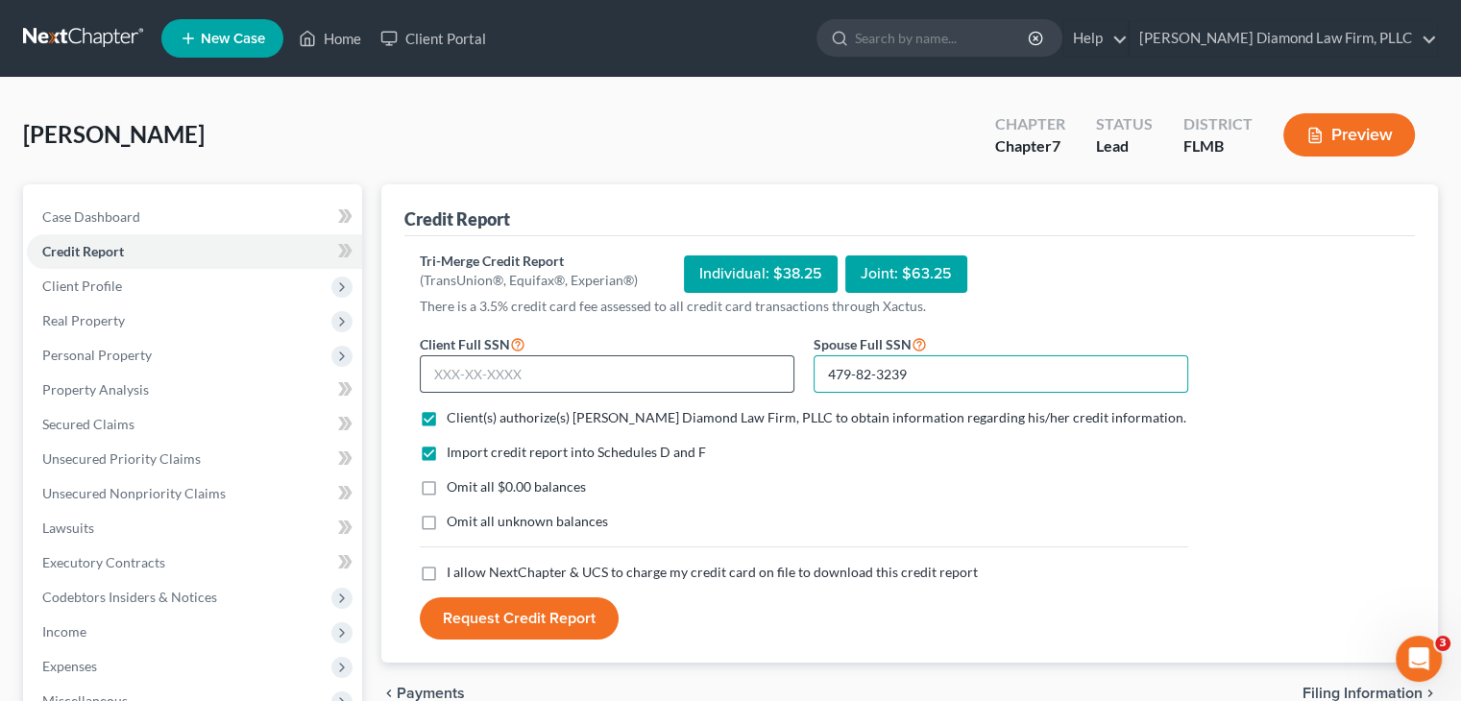
type input "479-82-3239"
click at [630, 371] on input "text" at bounding box center [607, 374] width 375 height 38
click at [703, 381] on input "text" at bounding box center [607, 374] width 375 height 38
type input "289-72-8348"
click at [447, 574] on label "I allow NextChapter & UCS to charge my credit card on file to download this cre…" at bounding box center [712, 572] width 531 height 19
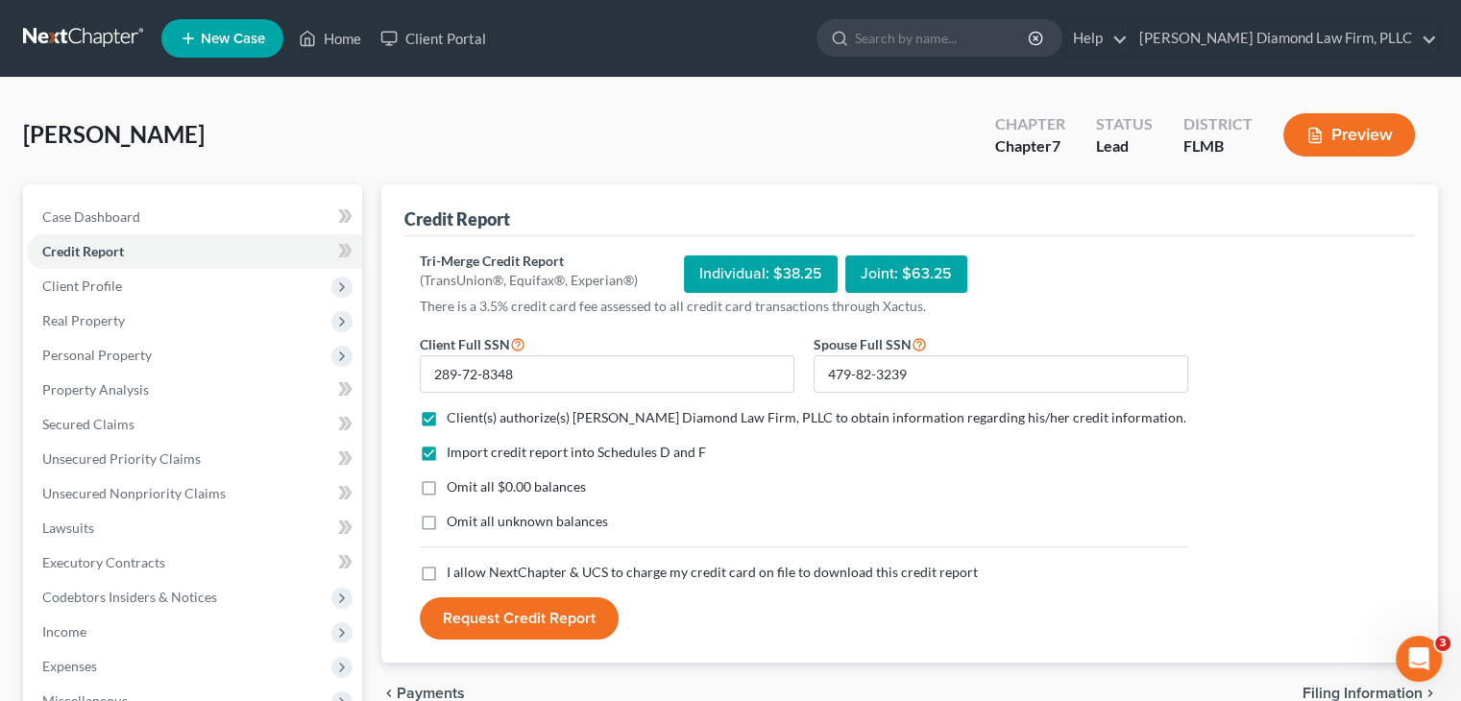
click at [454, 574] on input "I allow NextChapter & UCS to charge my credit card on file to download this cre…" at bounding box center [460, 569] width 12 height 12
checkbox input "true"
click at [495, 618] on button "Request Credit Report" at bounding box center [519, 618] width 199 height 42
